Goal: Task Accomplishment & Management: Use online tool/utility

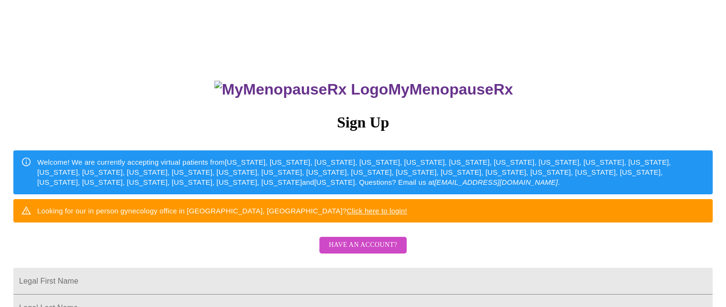
click at [380, 251] on span "Have an account?" at bounding box center [363, 245] width 68 height 12
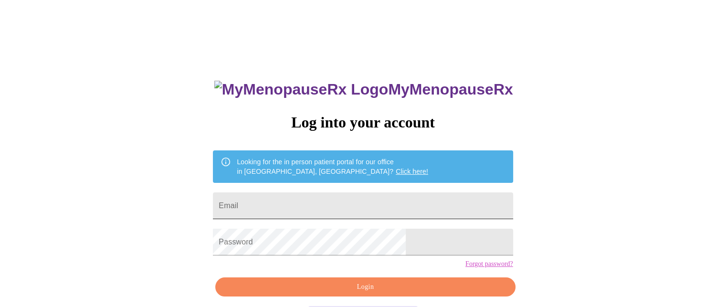
click at [351, 198] on input "Email" at bounding box center [363, 205] width 300 height 27
type input "[EMAIL_ADDRESS][DOMAIN_NAME]"
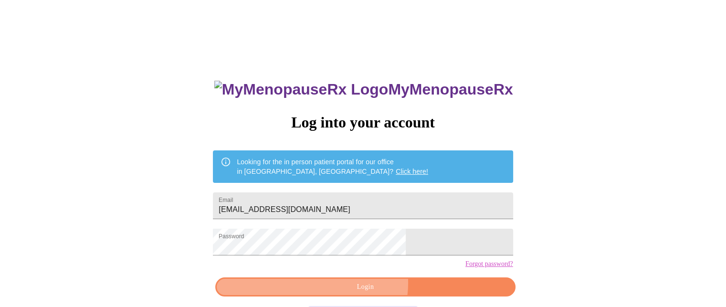
click at [360, 293] on span "Login" at bounding box center [365, 287] width 278 height 12
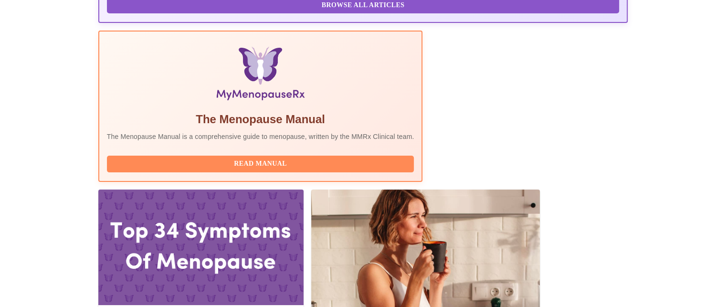
scroll to position [292, 0]
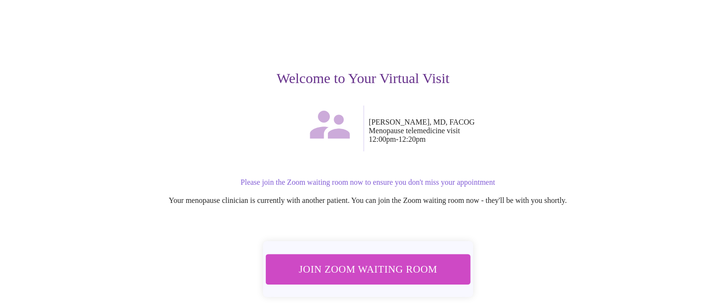
scroll to position [60, 0]
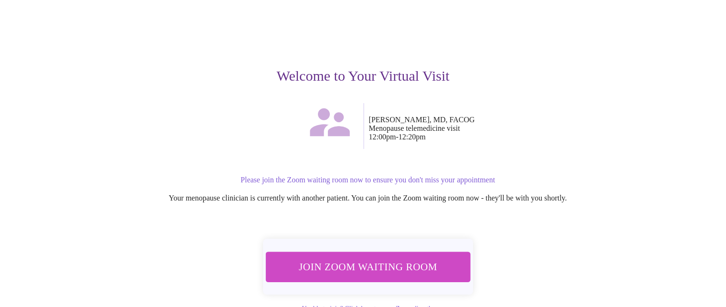
click at [380, 269] on span "Join Zoom Waiting Room" at bounding box center [367, 267] width 179 height 18
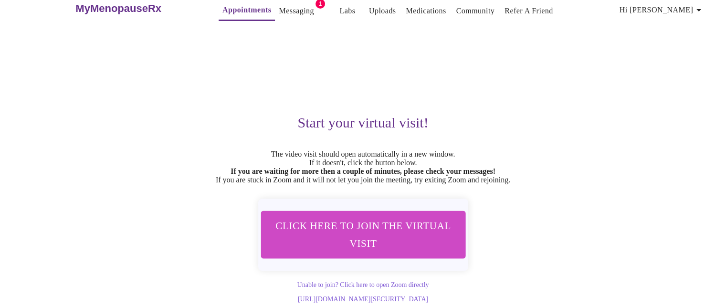
scroll to position [33, 0]
